Goal: Navigation & Orientation: Find specific page/section

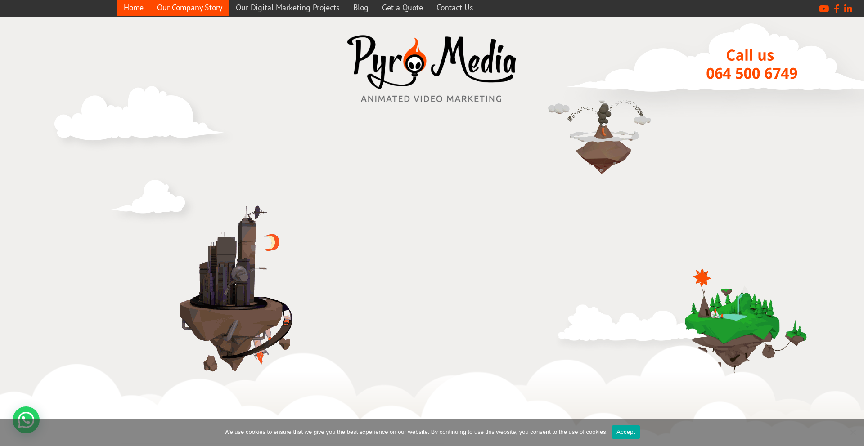
click at [203, 10] on link "Our Company Story" at bounding box center [189, 8] width 79 height 18
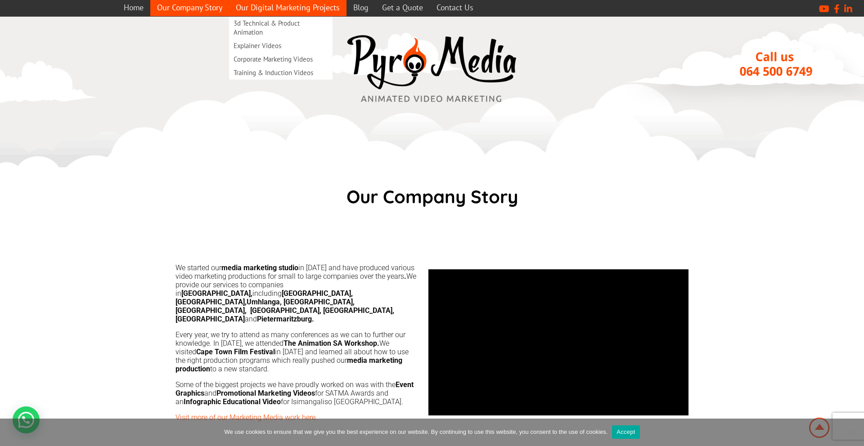
click at [282, 9] on link "Our Digital Marketing Projects" at bounding box center [287, 8] width 117 height 18
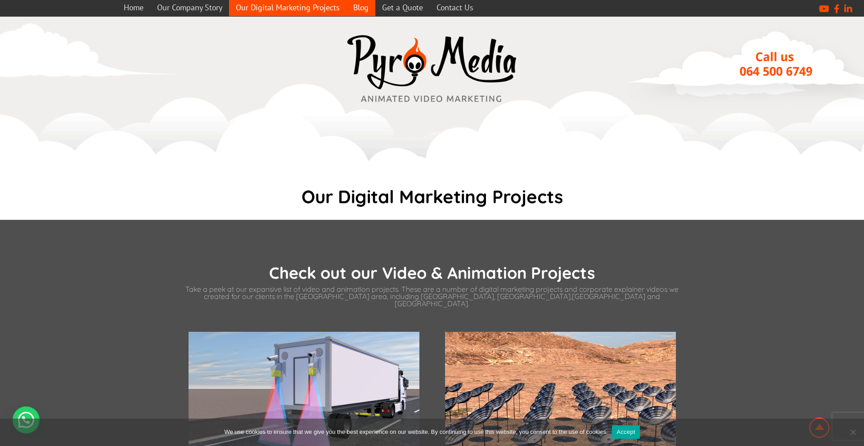
click at [365, 12] on link "Blog" at bounding box center [360, 8] width 29 height 18
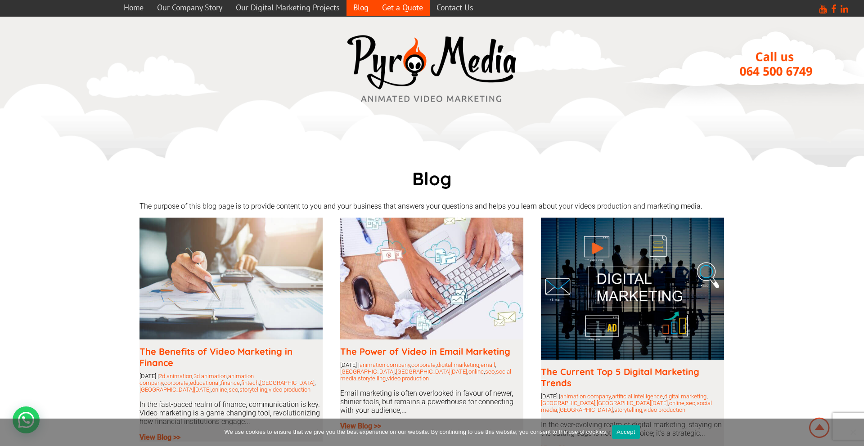
click at [409, 2] on link "Get a Quote" at bounding box center [402, 8] width 54 height 18
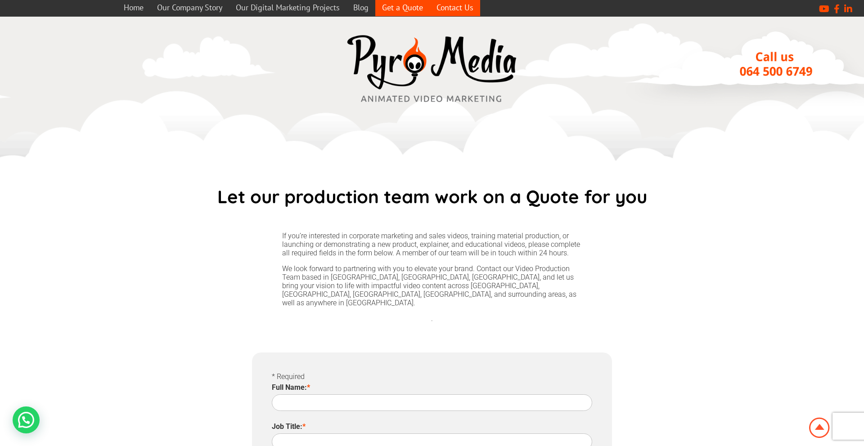
click at [455, 6] on link "Contact Us" at bounding box center [455, 8] width 50 height 18
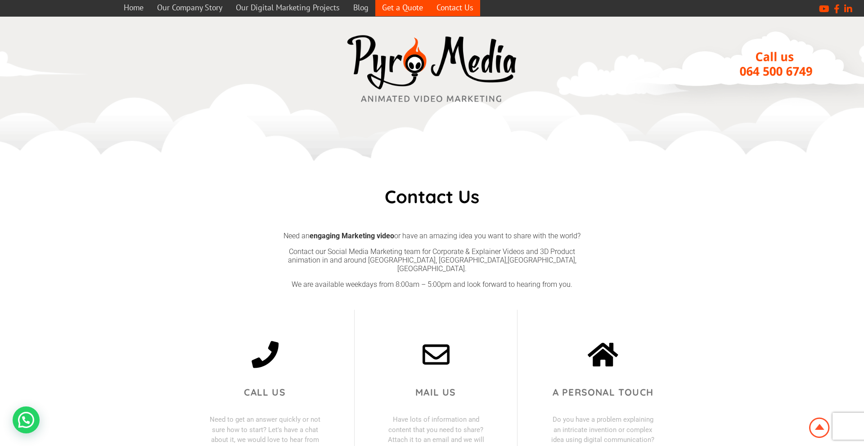
click at [394, 6] on link "Get a Quote" at bounding box center [402, 8] width 54 height 18
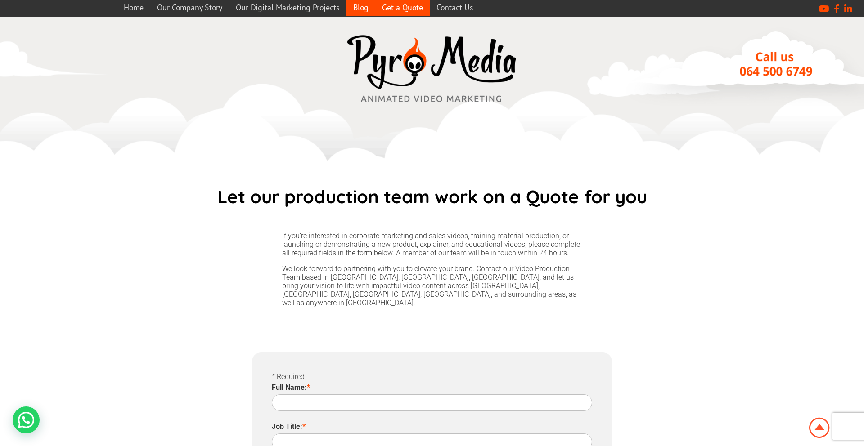
click at [358, 13] on link "Blog" at bounding box center [360, 8] width 29 height 18
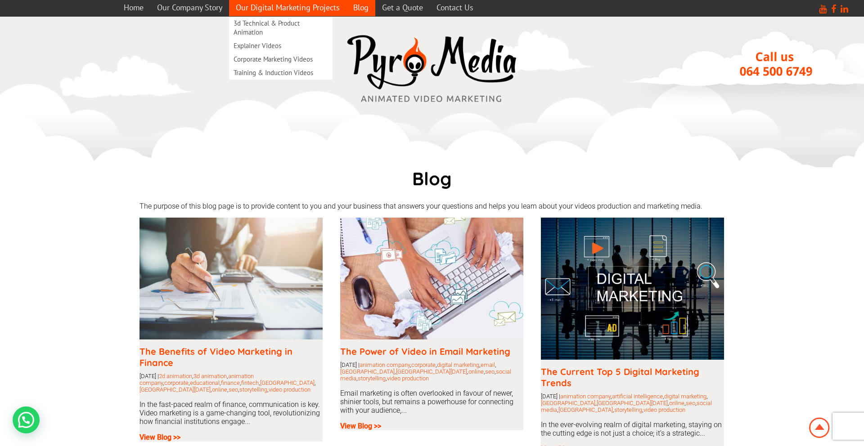
click at [309, 9] on link "Our Digital Marketing Projects" at bounding box center [287, 8] width 117 height 18
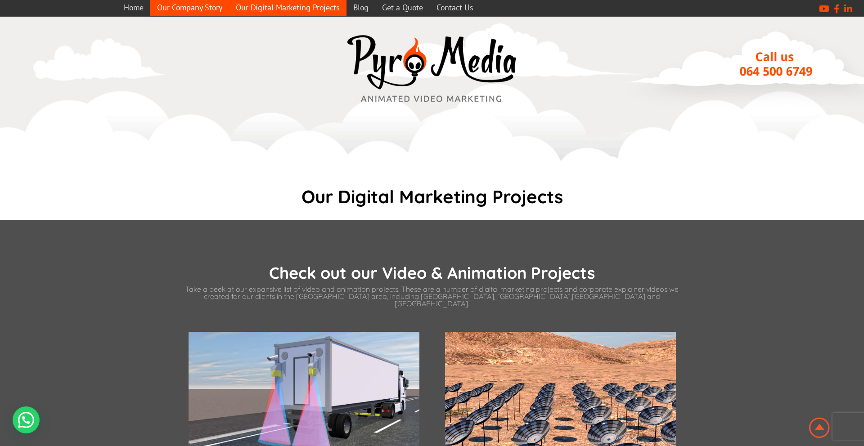
click at [176, 13] on link "Our Company Story" at bounding box center [189, 8] width 79 height 18
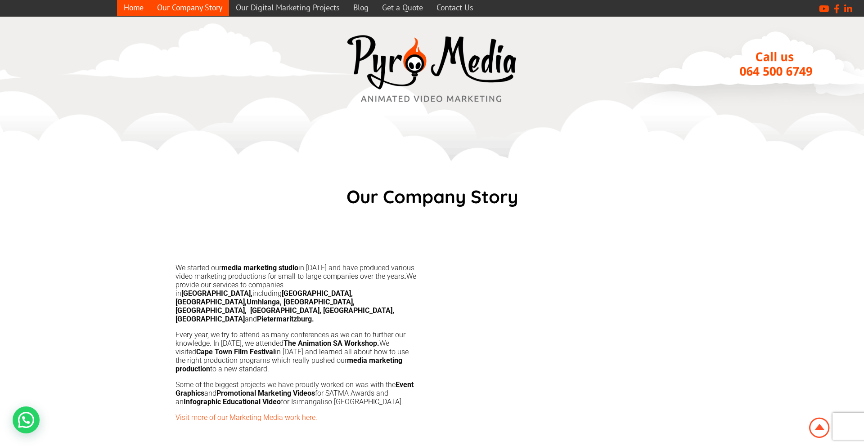
click at [133, 14] on link "Home" at bounding box center [133, 8] width 33 height 18
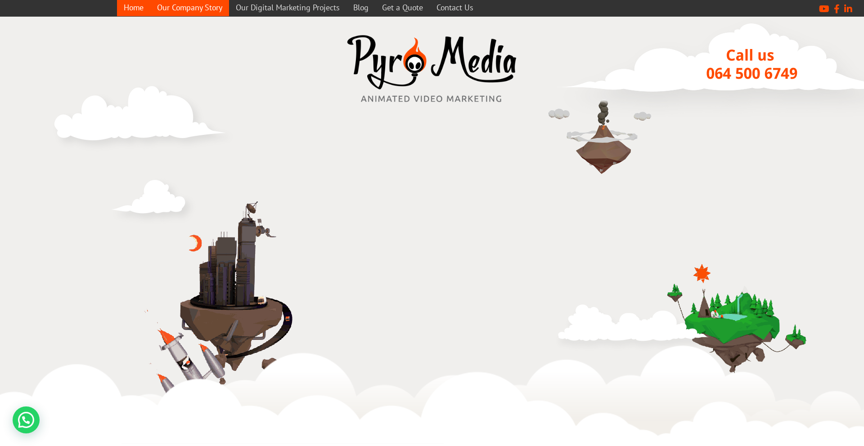
click at [181, 12] on link "Our Company Story" at bounding box center [189, 8] width 79 height 18
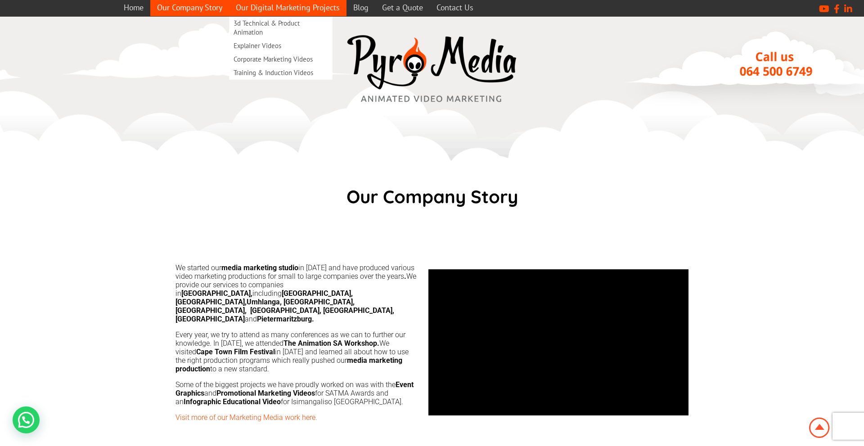
click at [274, 5] on link "Our Digital Marketing Projects" at bounding box center [287, 8] width 117 height 18
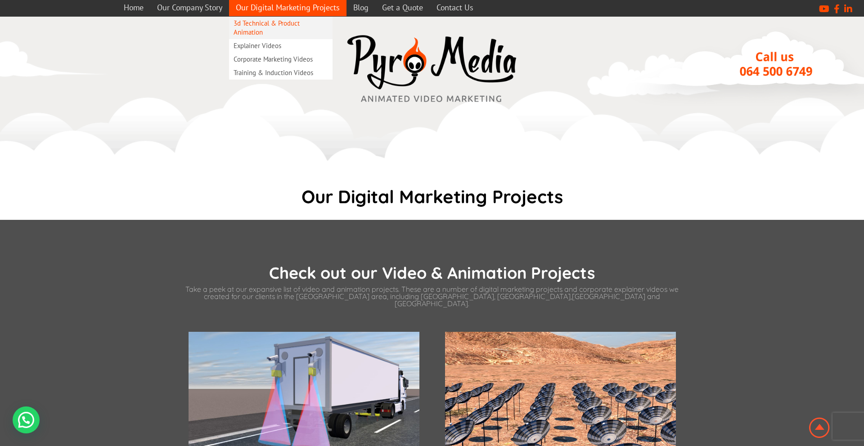
click at [271, 25] on link "3d Technical & Product Animation" at bounding box center [280, 28] width 103 height 22
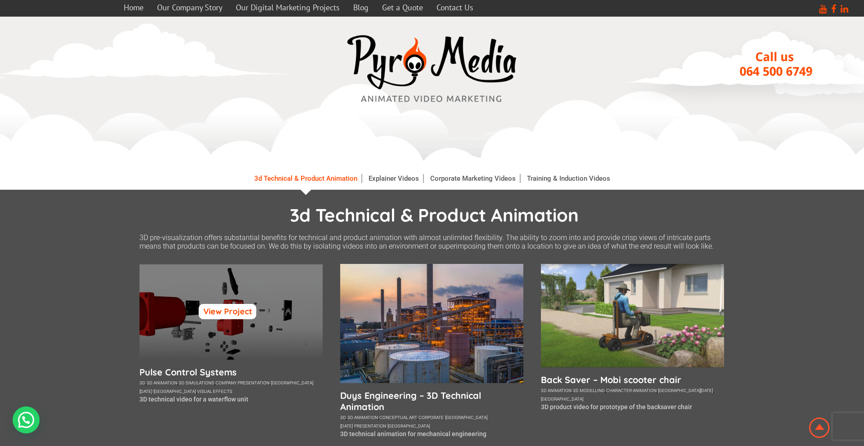
click at [232, 313] on link "View Project" at bounding box center [228, 311] width 58 height 15
